Goal: Transaction & Acquisition: Download file/media

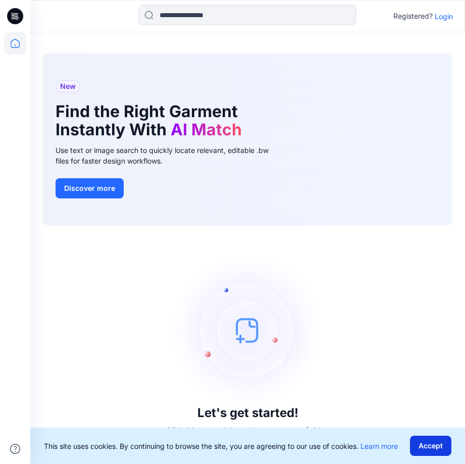
click at [426, 448] on button "Accept" at bounding box center [430, 445] width 41 height 20
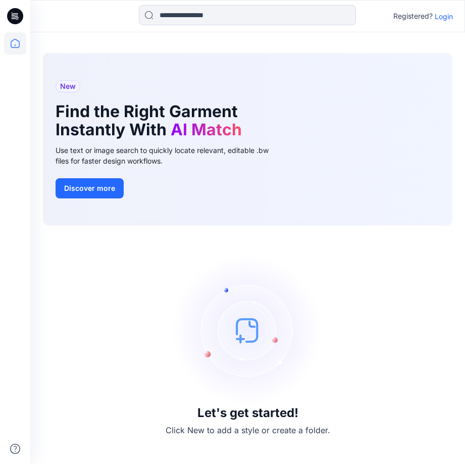
click at [445, 15] on p "Login" at bounding box center [443, 16] width 18 height 11
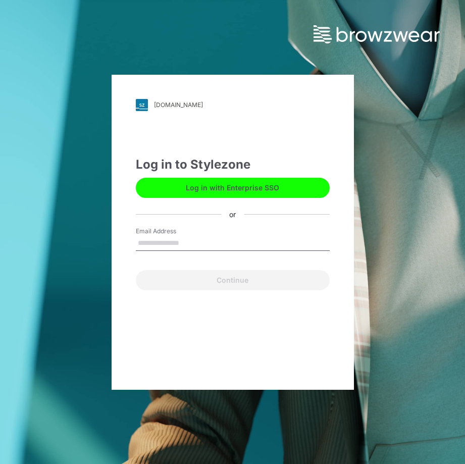
click at [178, 245] on input "Email Address" at bounding box center [233, 243] width 194 height 15
type input "**********"
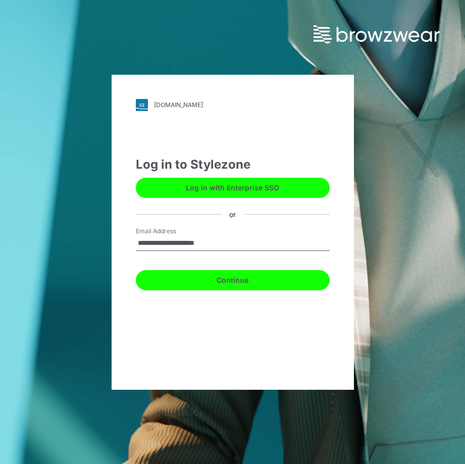
click at [190, 282] on button "Continue" at bounding box center [233, 280] width 194 height 20
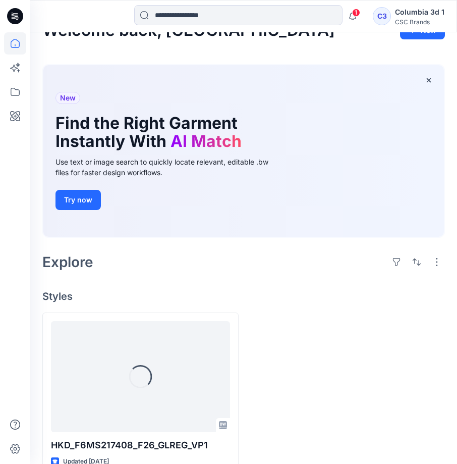
scroll to position [46, 0]
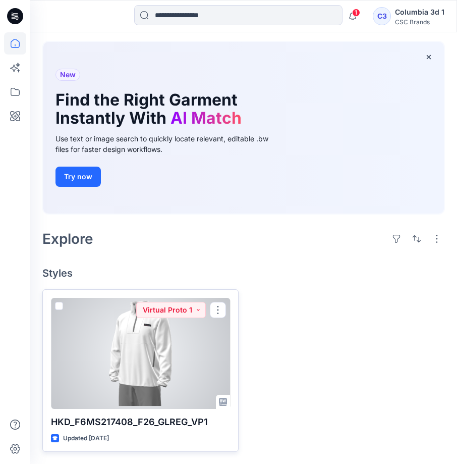
click at [175, 360] on div at bounding box center [140, 353] width 179 height 111
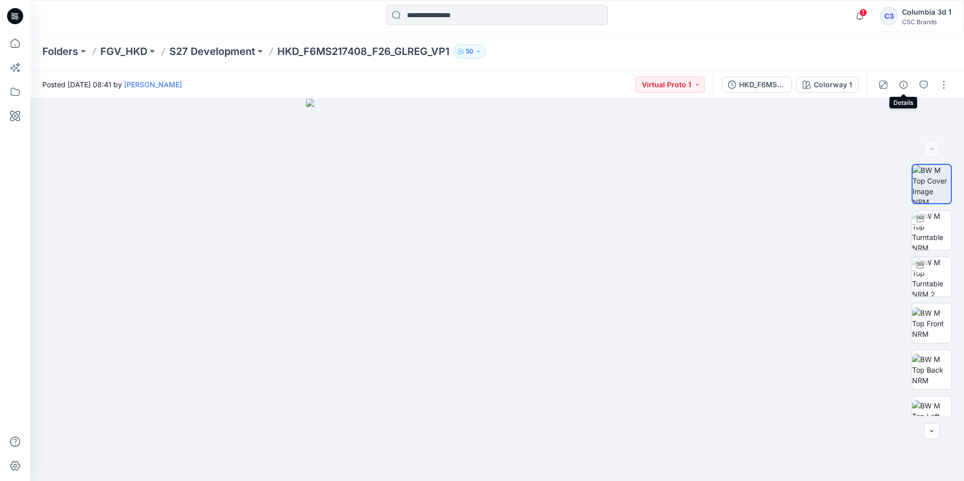
click at [464, 86] on icon "button" at bounding box center [904, 85] width 8 height 8
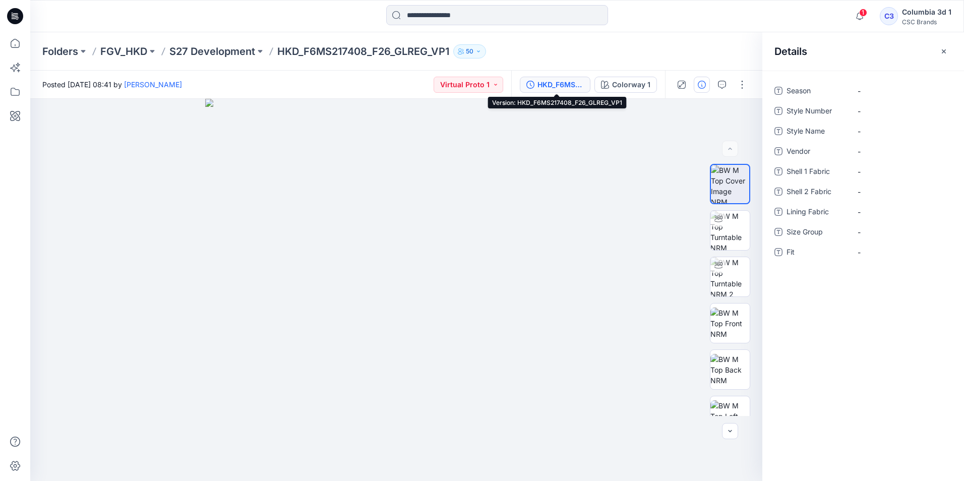
click at [464, 81] on div "HKD_F6MS217408_F26_GLREG_VP1" at bounding box center [561, 84] width 46 height 11
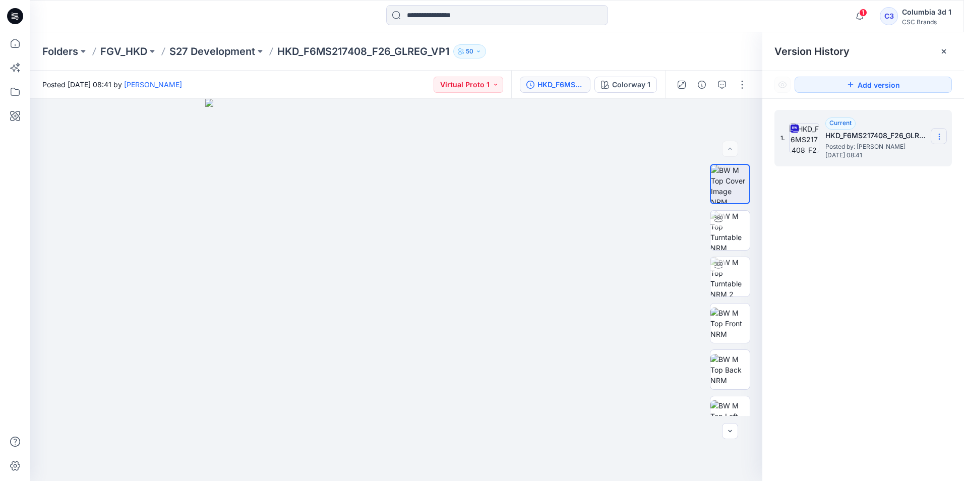
click at [464, 136] on icon at bounding box center [940, 137] width 8 height 8
click at [464, 160] on span "Download Source BW File" at bounding box center [888, 156] width 85 height 12
click at [464, 236] on img at bounding box center [730, 230] width 39 height 39
